Goal: Transaction & Acquisition: Purchase product/service

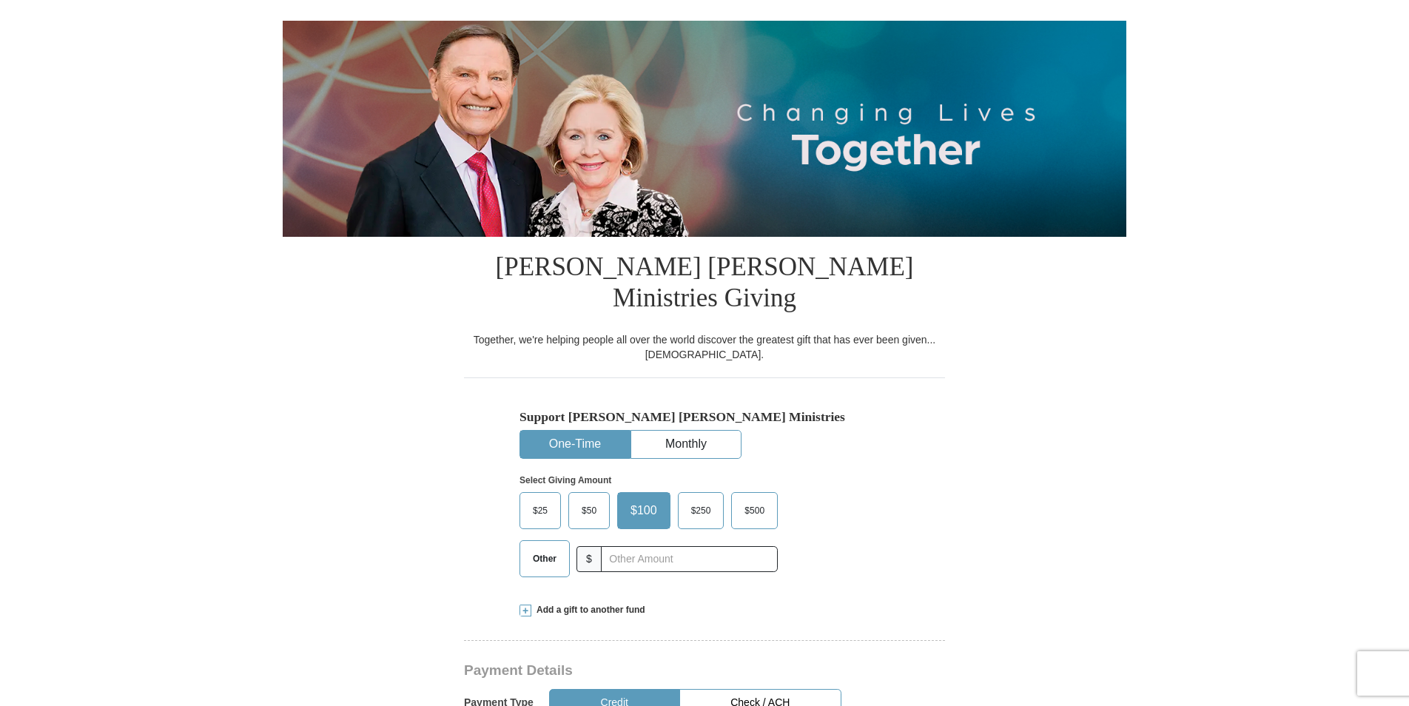
scroll to position [148, 0]
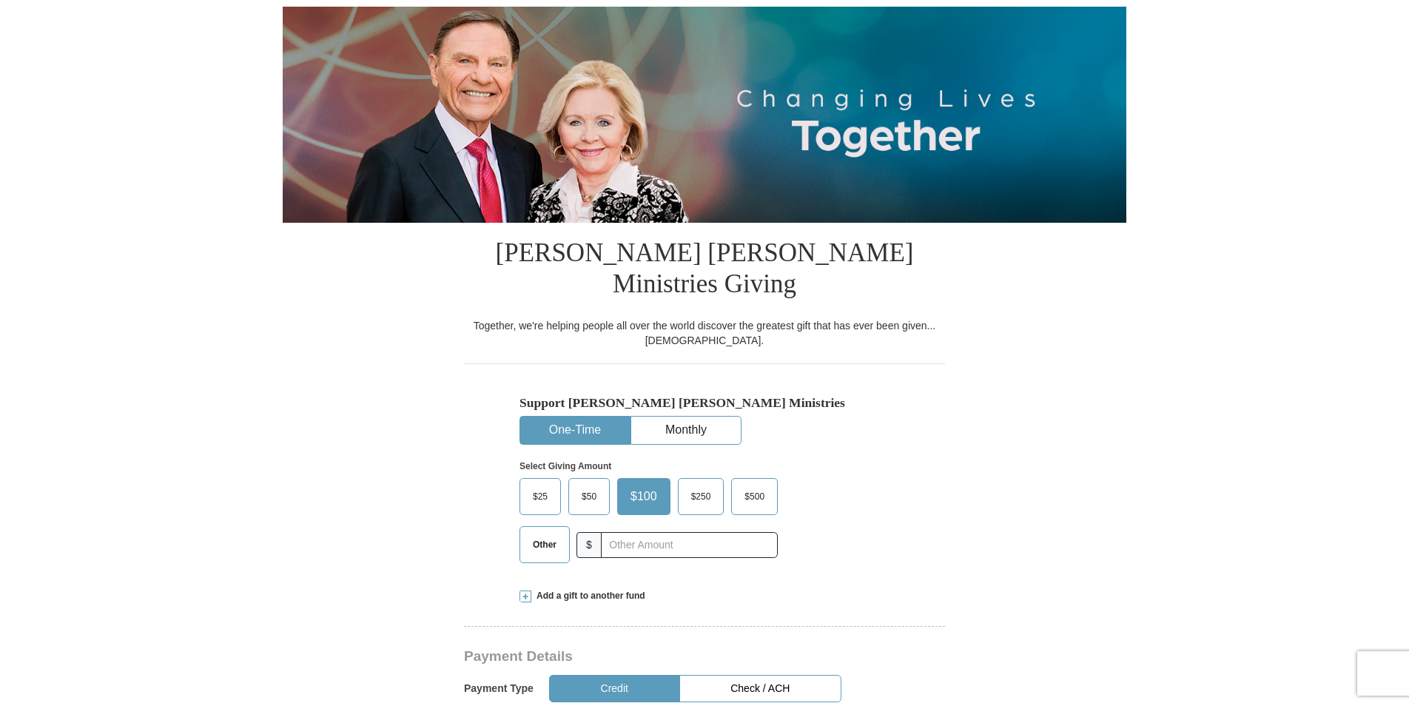
click at [542, 534] on span "Other" at bounding box center [545, 545] width 38 height 22
click at [0, 0] on input "Other" at bounding box center [0, 0] width 0 height 0
click at [638, 532] on input "text" at bounding box center [689, 545] width 164 height 26
click at [689, 532] on input "text" at bounding box center [689, 545] width 164 height 26
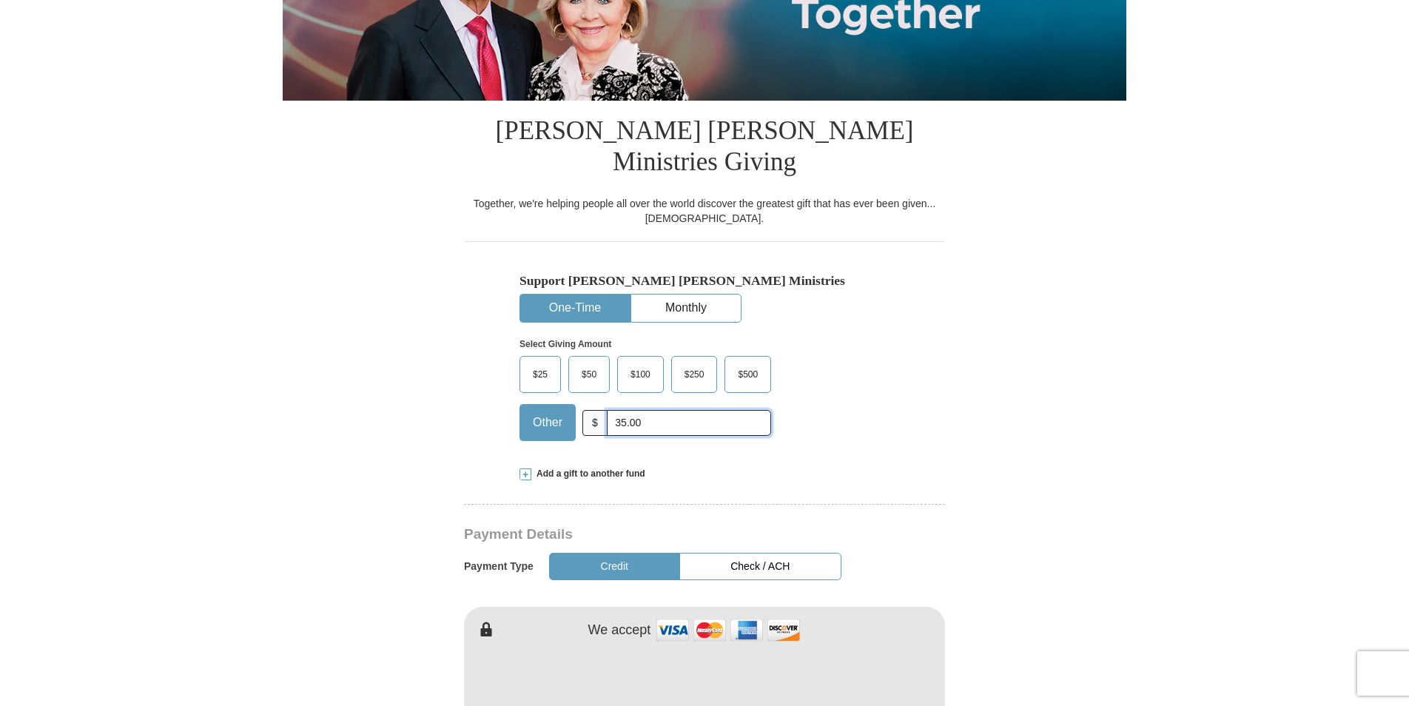
scroll to position [296, 0]
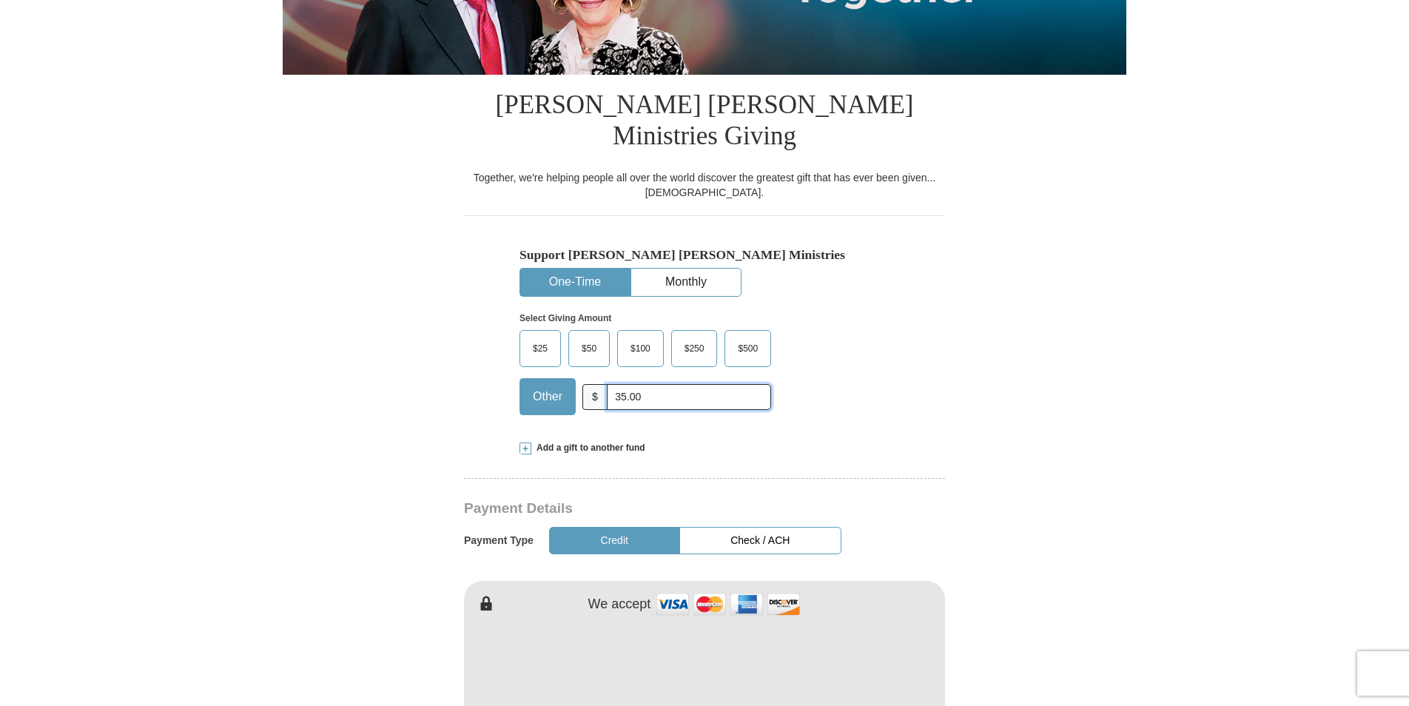
type input "35.00"
click at [757, 527] on button "Check / ACH" at bounding box center [761, 540] width 162 height 27
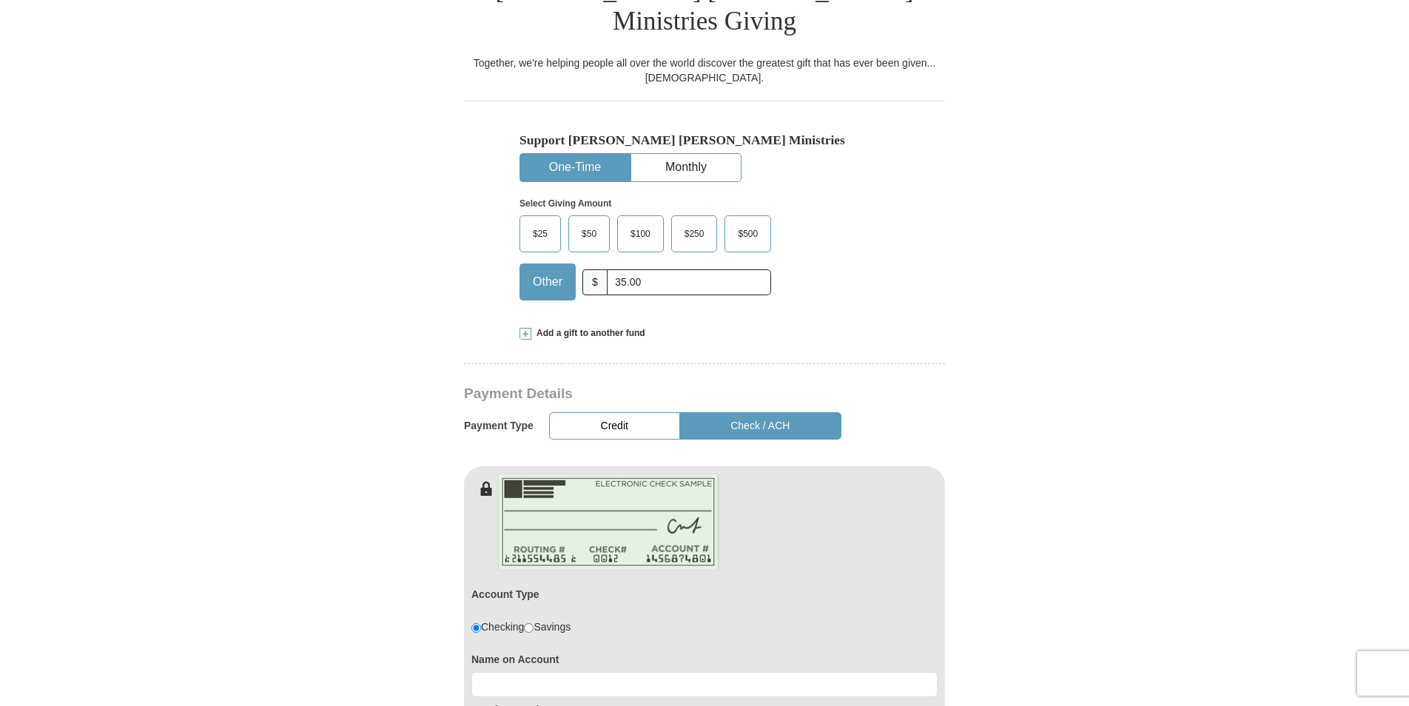
scroll to position [444, 0]
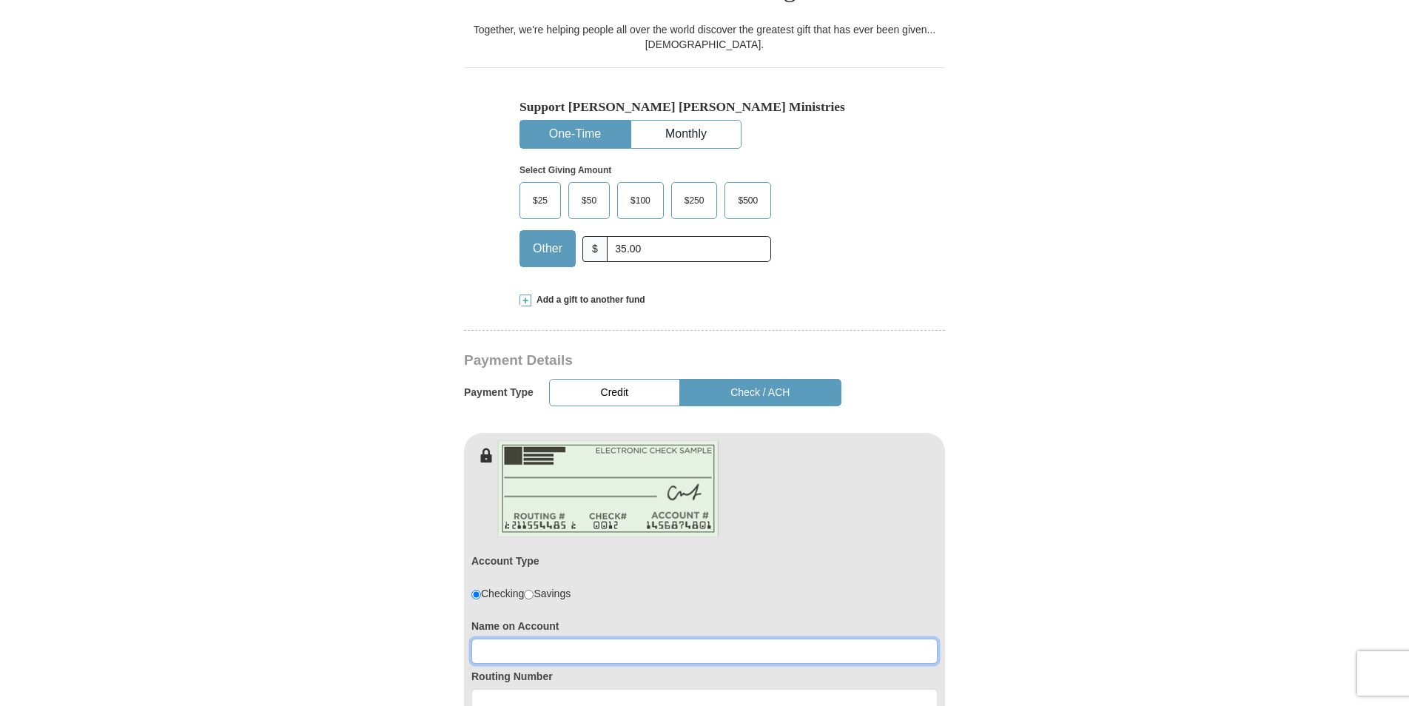
click at [508, 639] on input at bounding box center [705, 651] width 466 height 25
type input "Judith Ann Hunderup"
type input "Judith"
type input "Hunderup"
type input "judhun@cox.net"
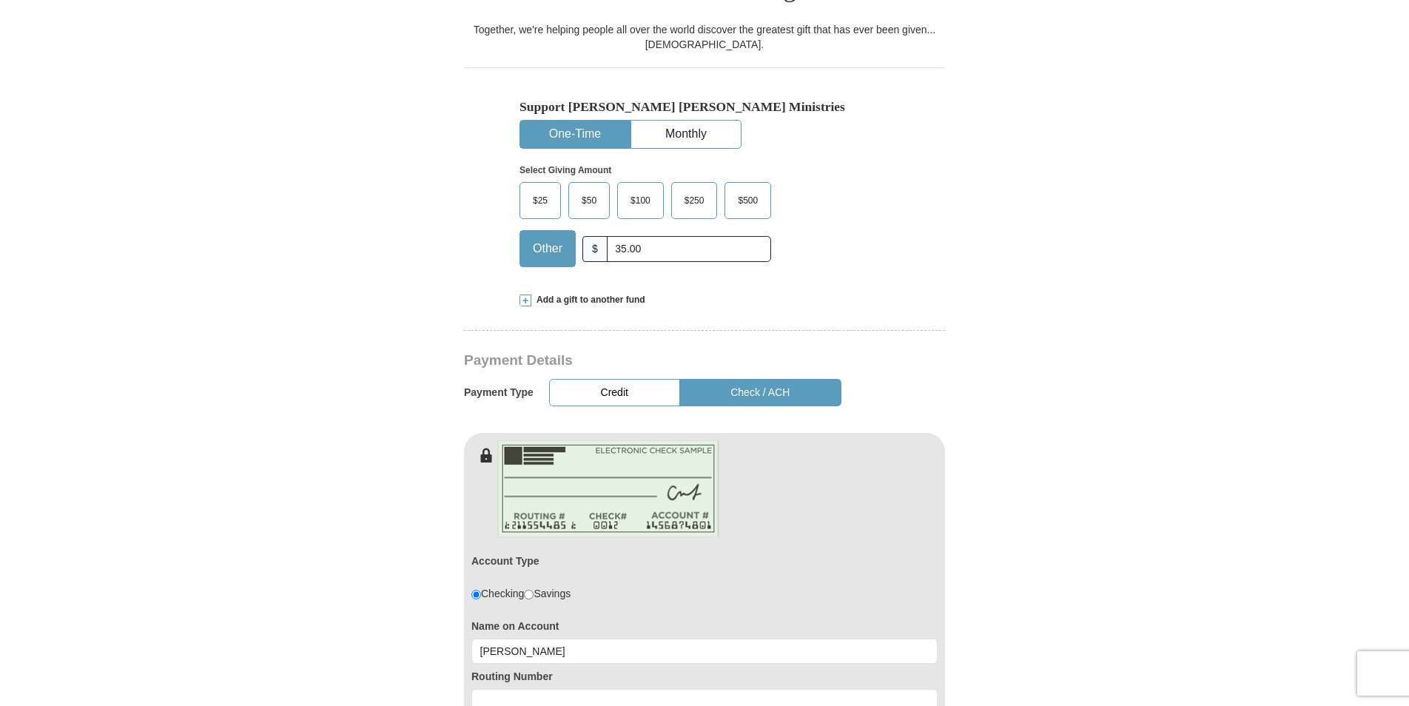
type input "1316 W Los Lagos Vista Ave"
type input "Mesa"
type input "85202"
type input "4807582056"
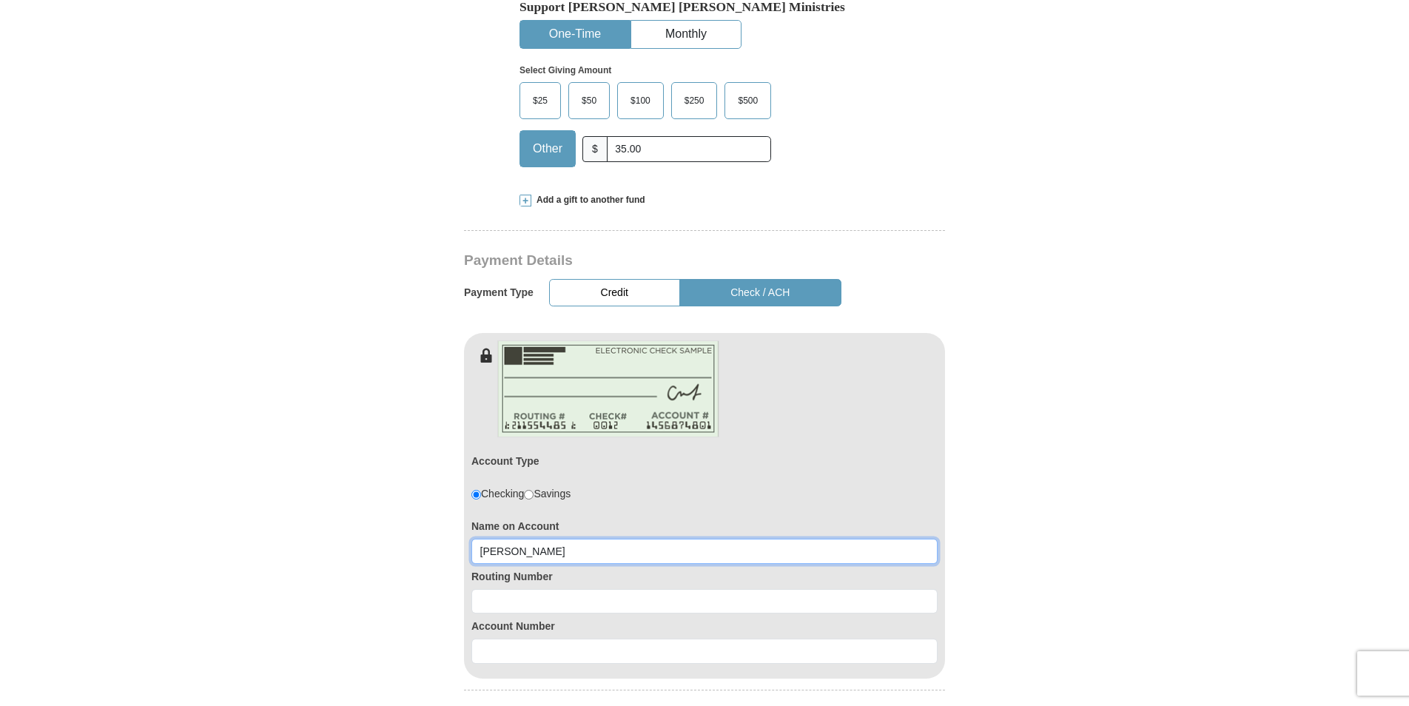
scroll to position [592, 0]
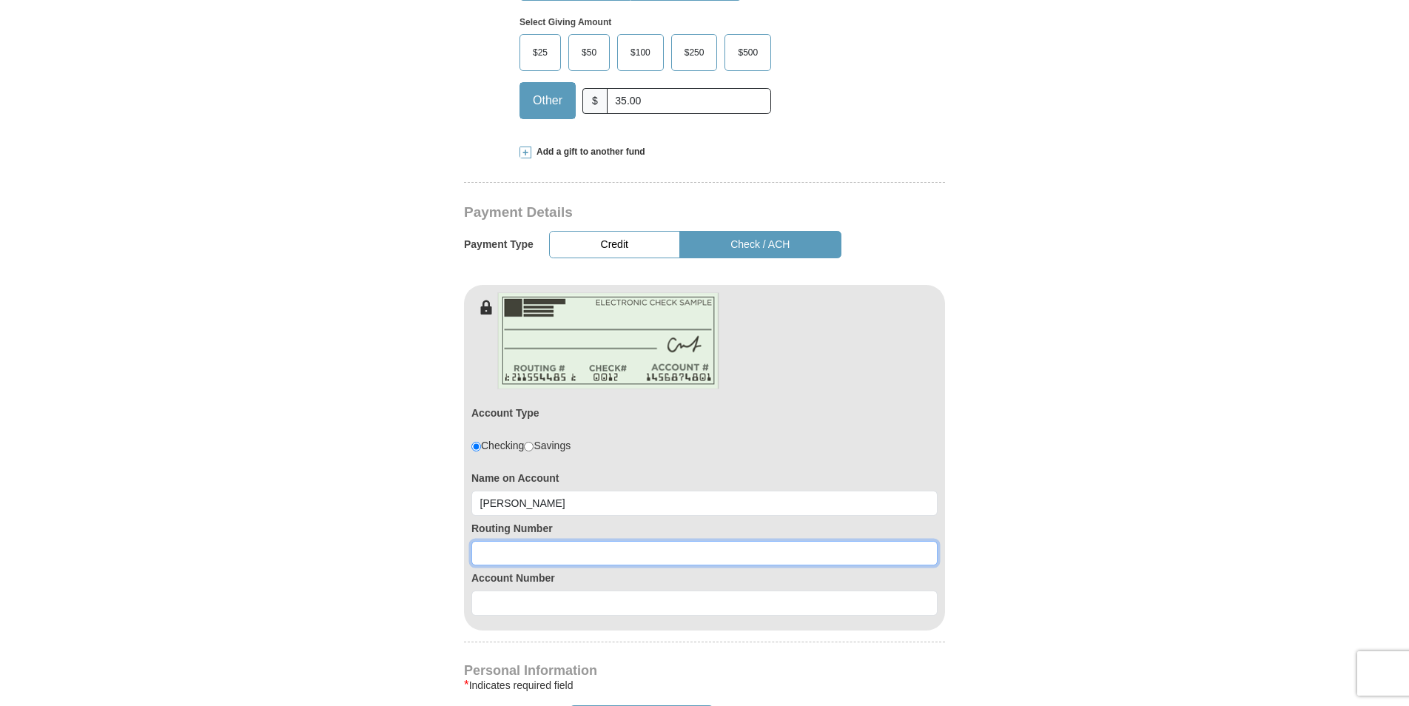
click at [526, 541] on input at bounding box center [705, 553] width 466 height 25
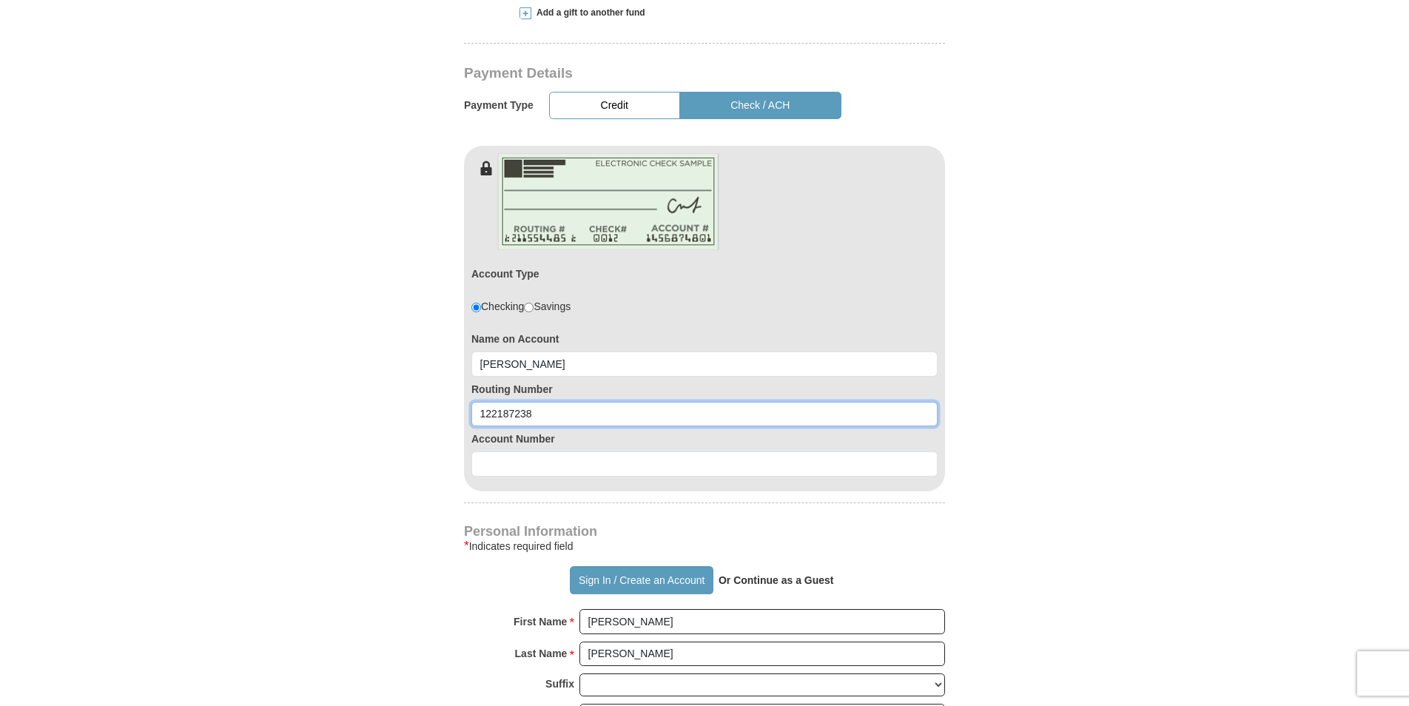
scroll to position [740, 0]
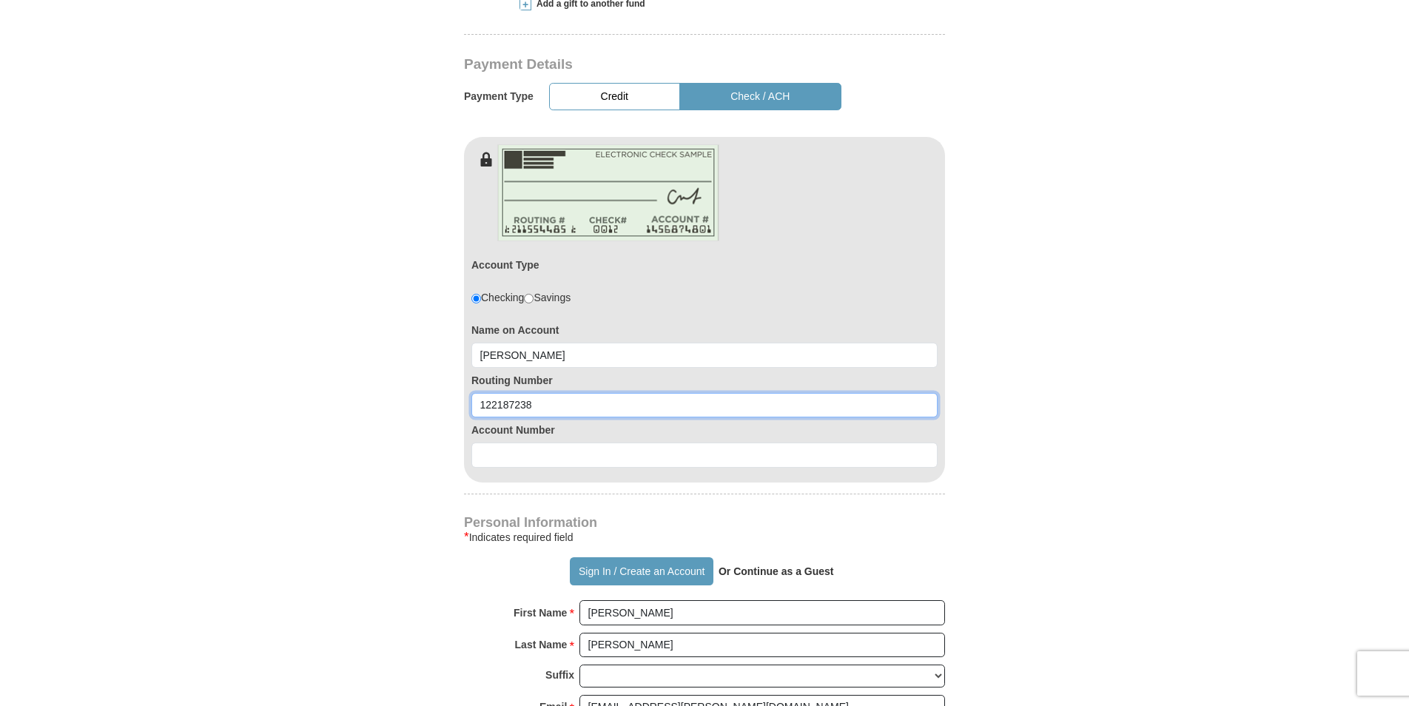
type input "122187238"
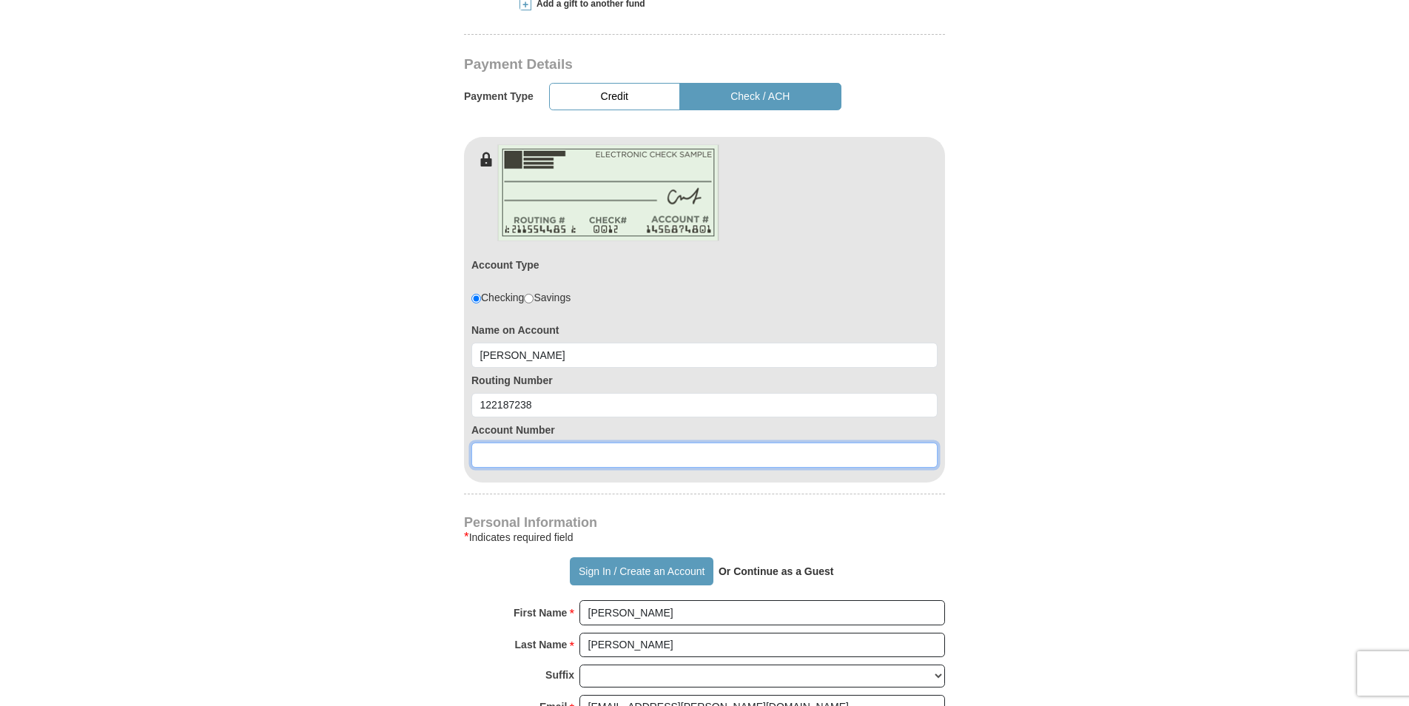
click at [493, 443] on input at bounding box center [705, 455] width 466 height 25
type input "1094707280"
click at [697, 695] on input "judhun@cox.net" at bounding box center [763, 707] width 366 height 25
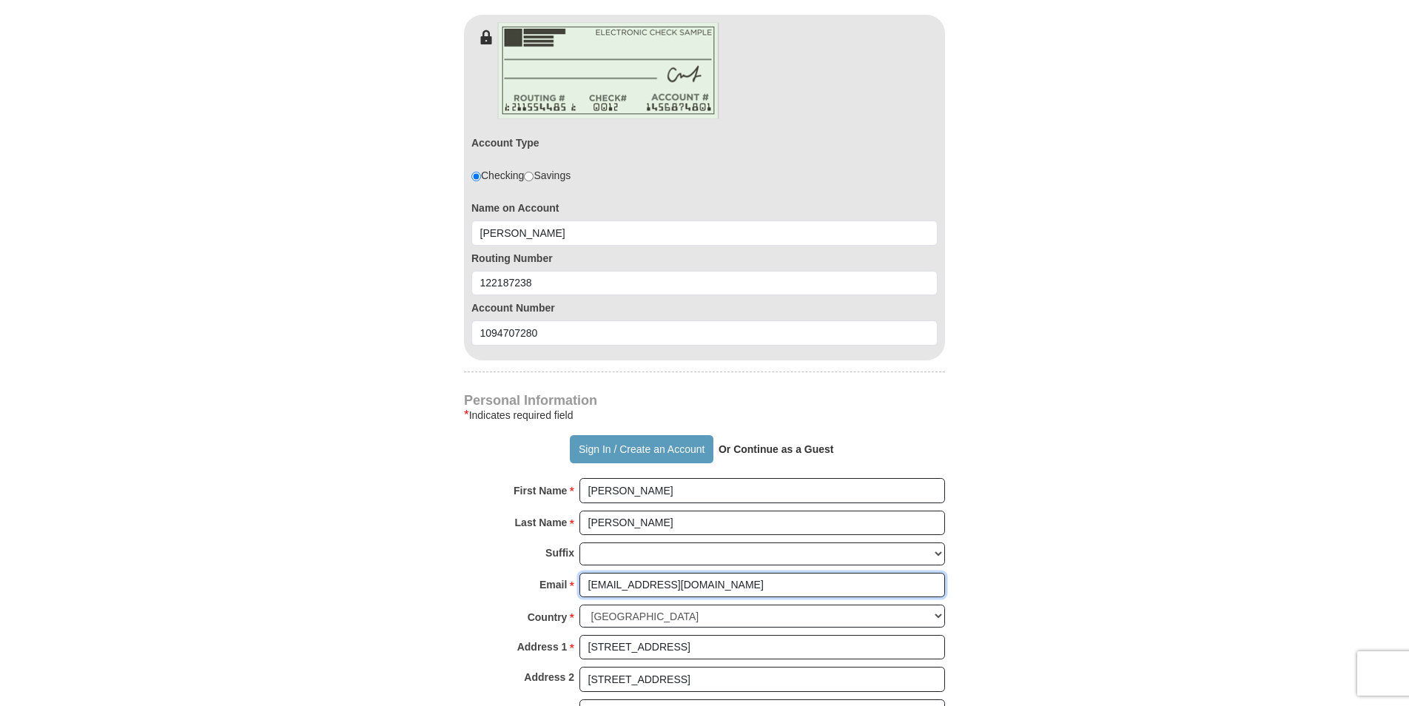
scroll to position [888, 0]
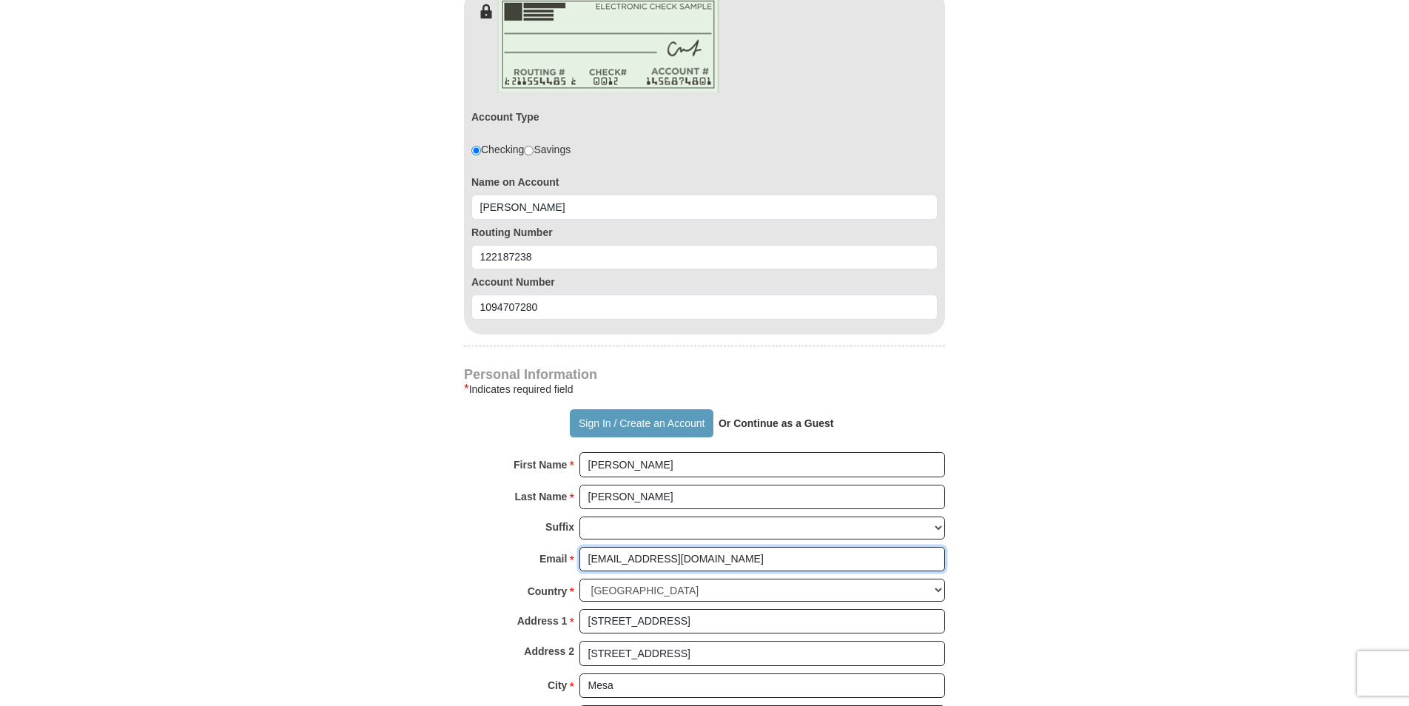
type input "judhun10@gmail.com"
click at [715, 609] on input "1316 W Los Lagos Vista Ave" at bounding box center [763, 621] width 366 height 25
drag, startPoint x: 725, startPoint y: 590, endPoint x: 552, endPoint y: 585, distance: 172.5
click at [552, 609] on div "Address 1 * 1316 W Los Lagos Vista Ave Please enter Address 1" at bounding box center [704, 625] width 481 height 33
drag, startPoint x: 739, startPoint y: 624, endPoint x: 542, endPoint y: 642, distance: 198.5
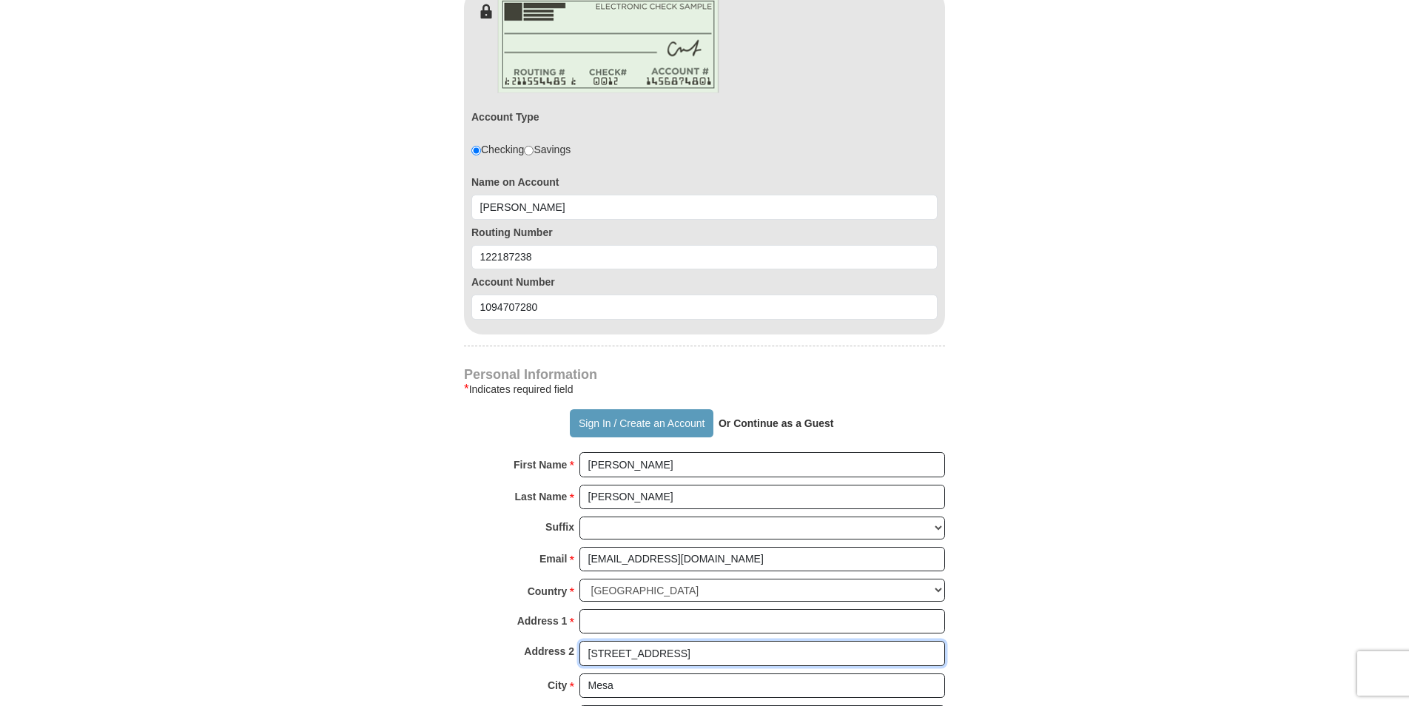
click at [542, 642] on div "Address 2 1316 W Los Lagos Vista Ave" at bounding box center [704, 657] width 481 height 33
click at [642, 674] on input "Mesa" at bounding box center [763, 686] width 366 height 25
type input "M"
click at [587, 579] on div "Country * United States of America Canada Antigua and Barbuda Argentina Armenia…" at bounding box center [704, 594] width 481 height 30
click at [600, 609] on input "Address 1 *" at bounding box center [763, 621] width 366 height 25
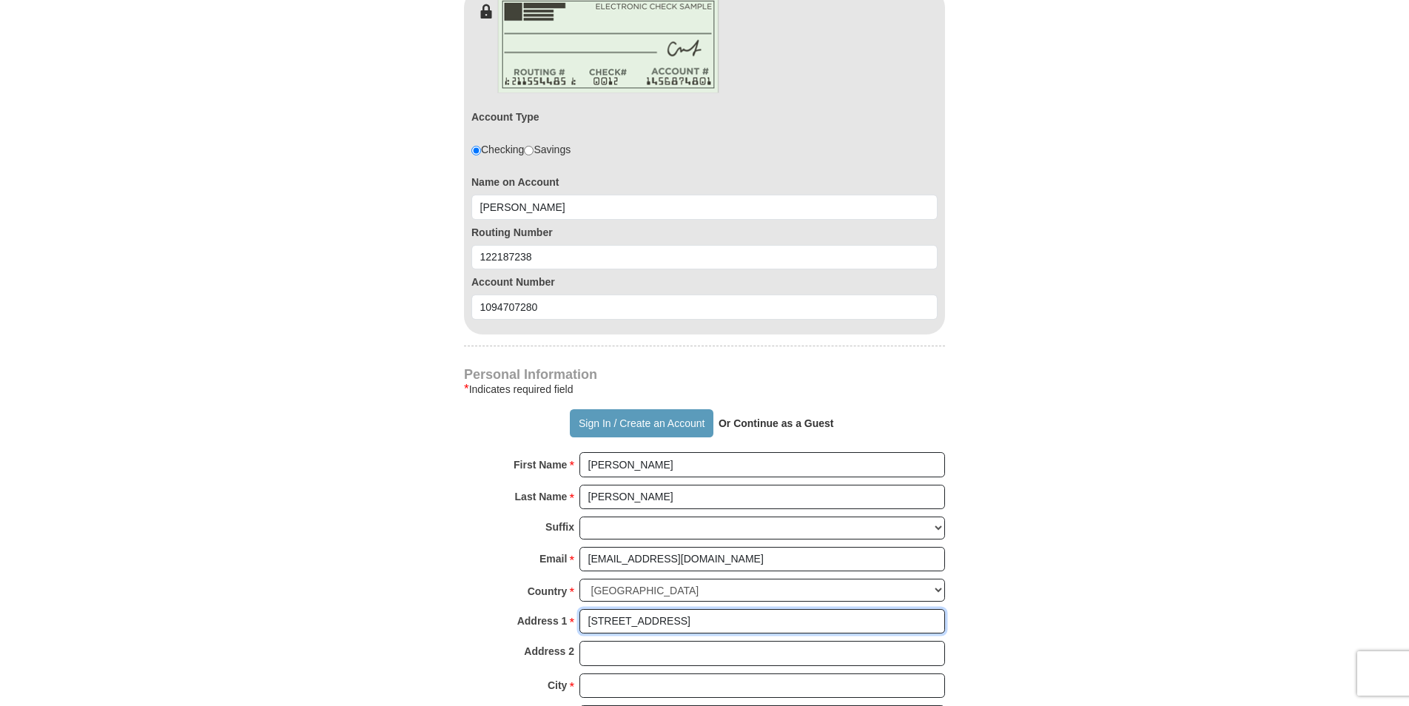
click at [781, 609] on input "13700 N fountain Hills Blvd A pt 134" at bounding box center [763, 621] width 366 height 25
type input "13700 N fountain Hills Blvd Apt 134"
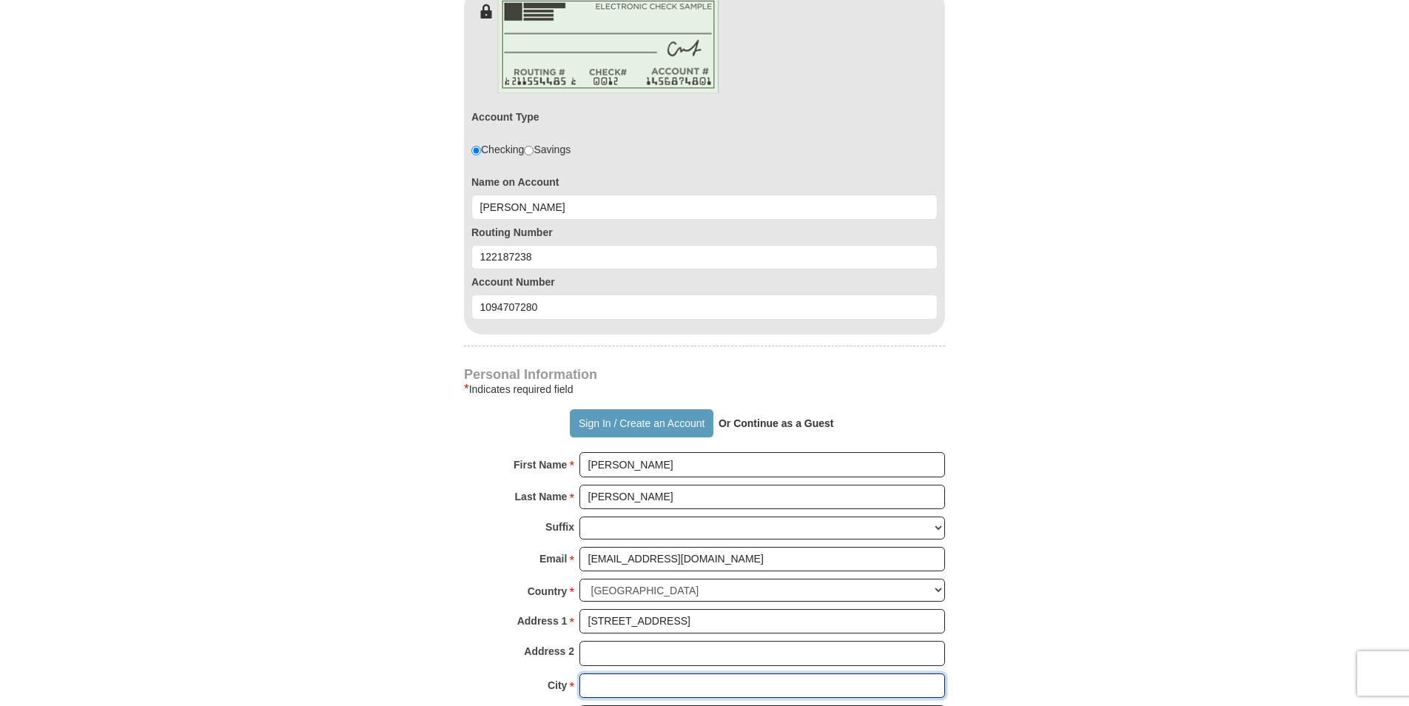
click at [595, 674] on input "City *" at bounding box center [763, 686] width 366 height 25
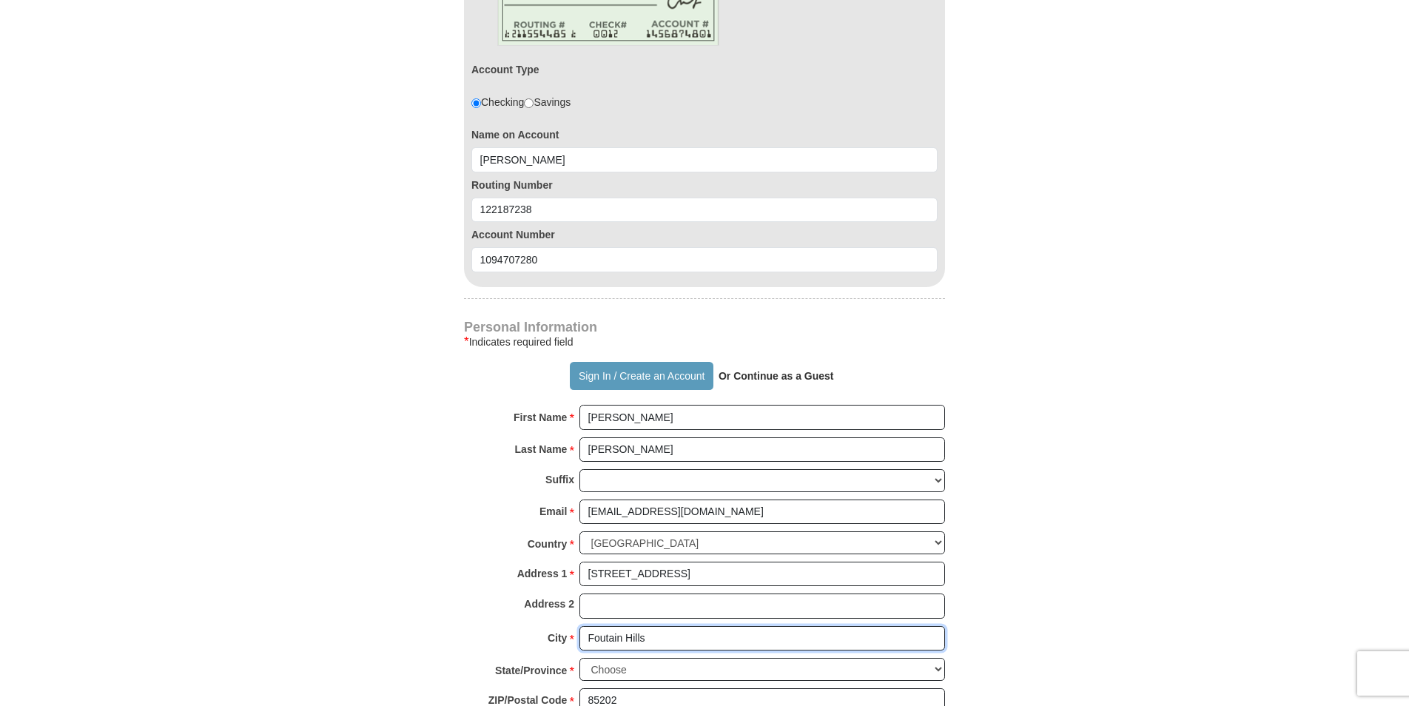
scroll to position [962, 0]
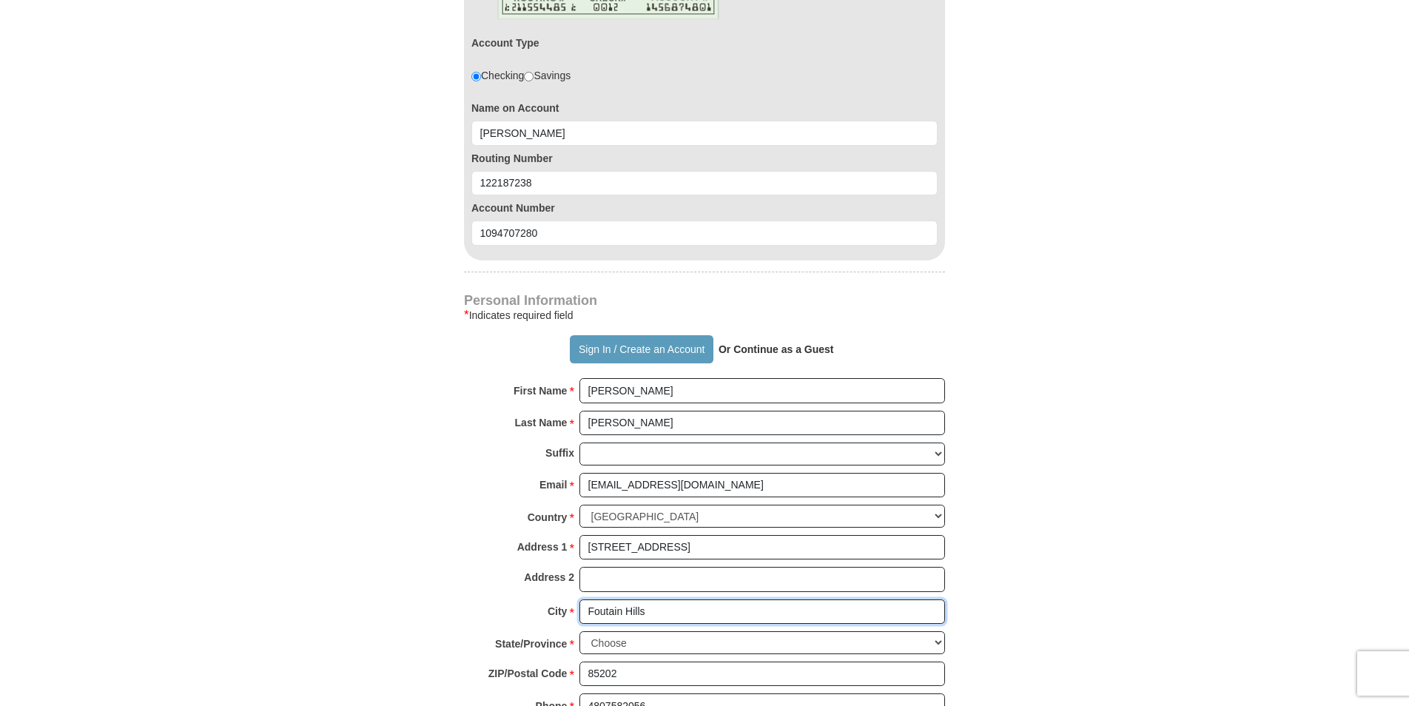
type input "Foutain Hills"
click at [940, 631] on select "Choose Alabama Alaska American Samoa Arizona Arkansas Armed Forces Americas Arm…" at bounding box center [763, 642] width 366 height 23
select select "AZ"
click at [580, 631] on select "Choose Alabama Alaska American Samoa Arizona Arkansas Armed Forces Americas Arm…" at bounding box center [763, 642] width 366 height 23
click at [633, 662] on input "85202" at bounding box center [763, 674] width 366 height 25
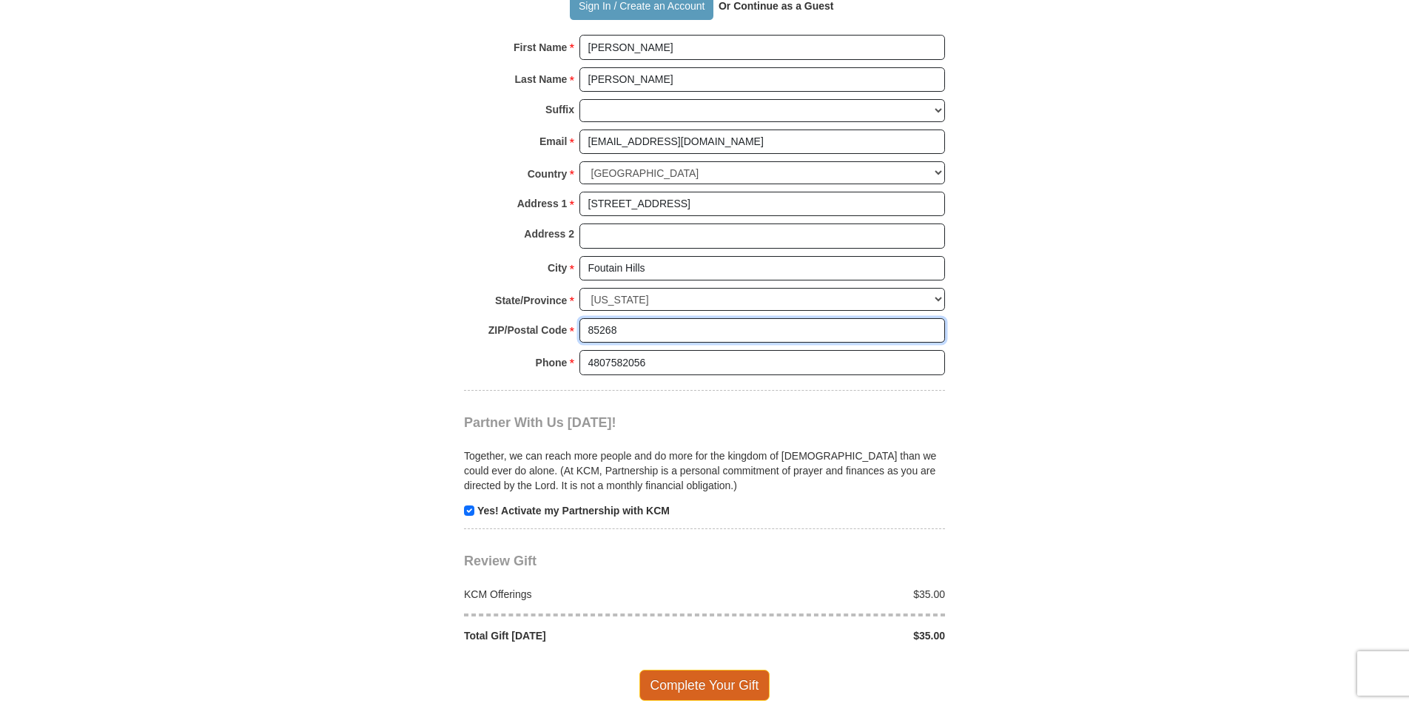
scroll to position [1332, 0]
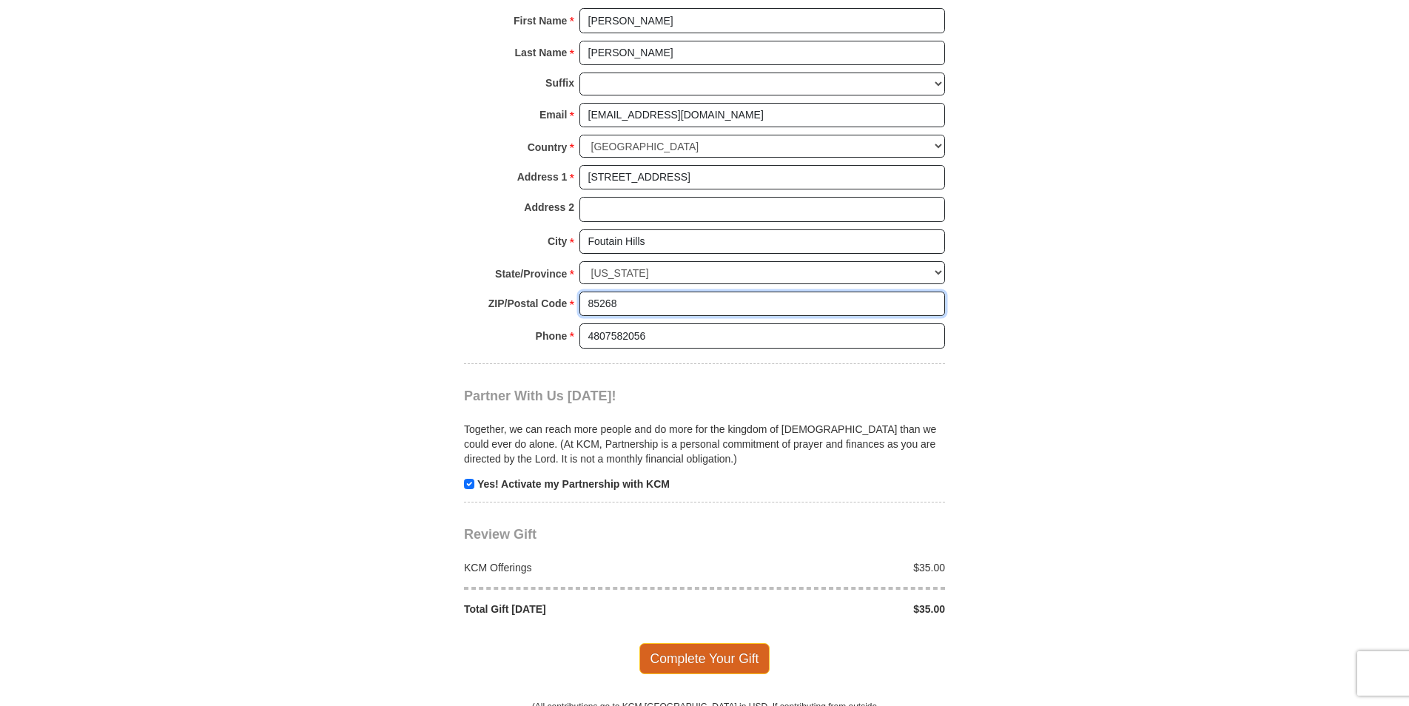
type input "85268"
click at [727, 643] on span "Complete Your Gift" at bounding box center [705, 658] width 131 height 31
